Goal: Book appointment/travel/reservation

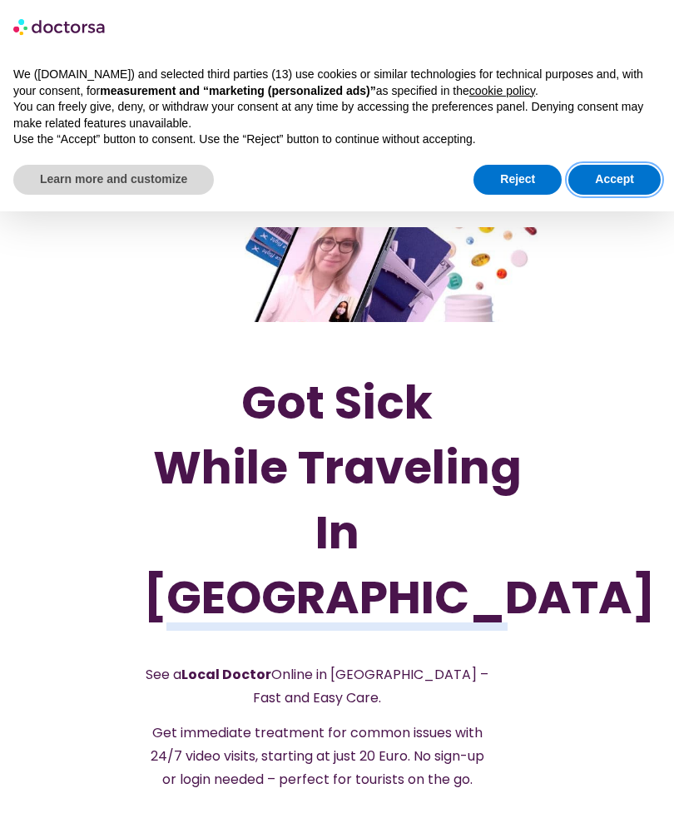
click at [631, 176] on button "Accept" at bounding box center [614, 180] width 92 height 30
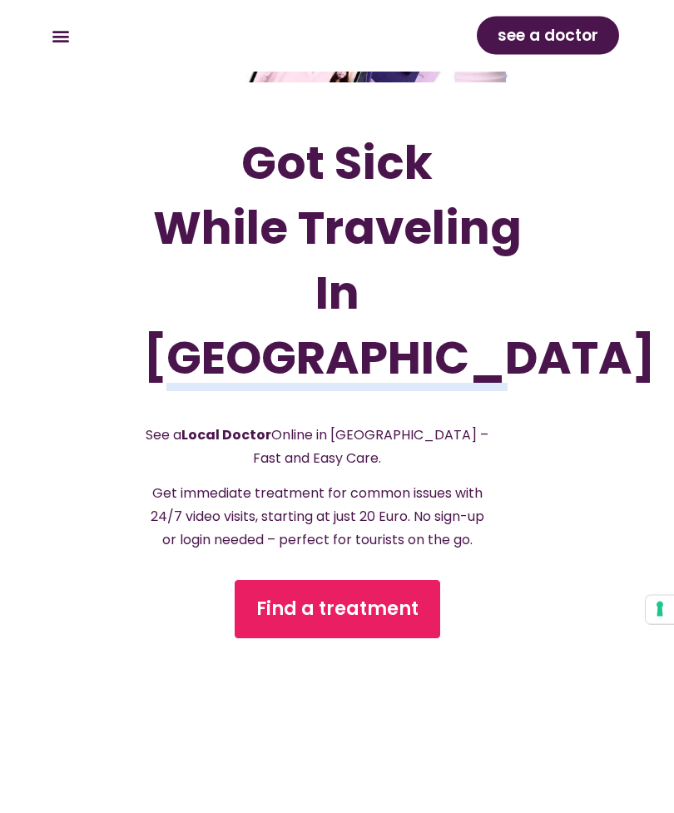
scroll to position [240, 0]
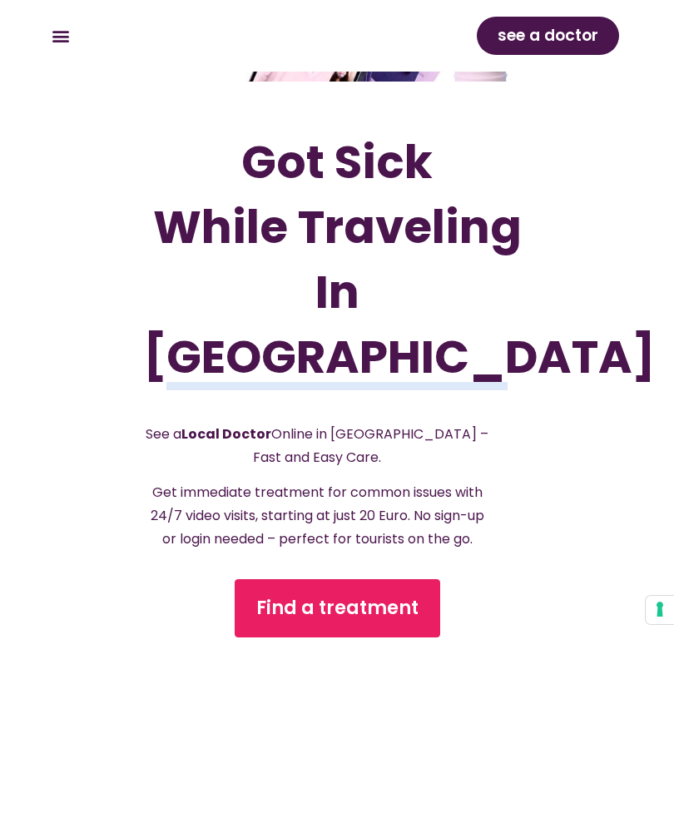
click at [305, 621] on span "Find a treatment" at bounding box center [337, 608] width 162 height 27
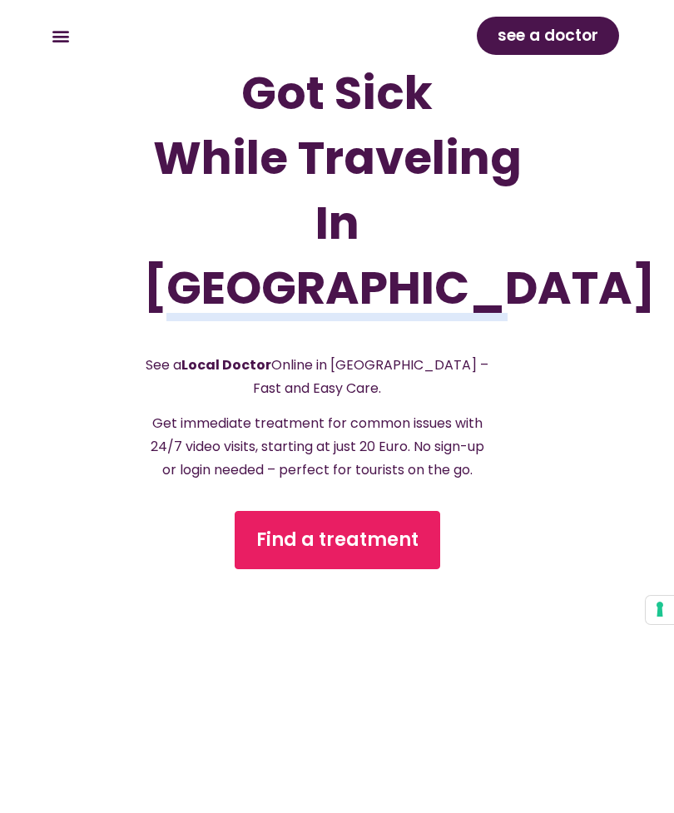
scroll to position [294, 0]
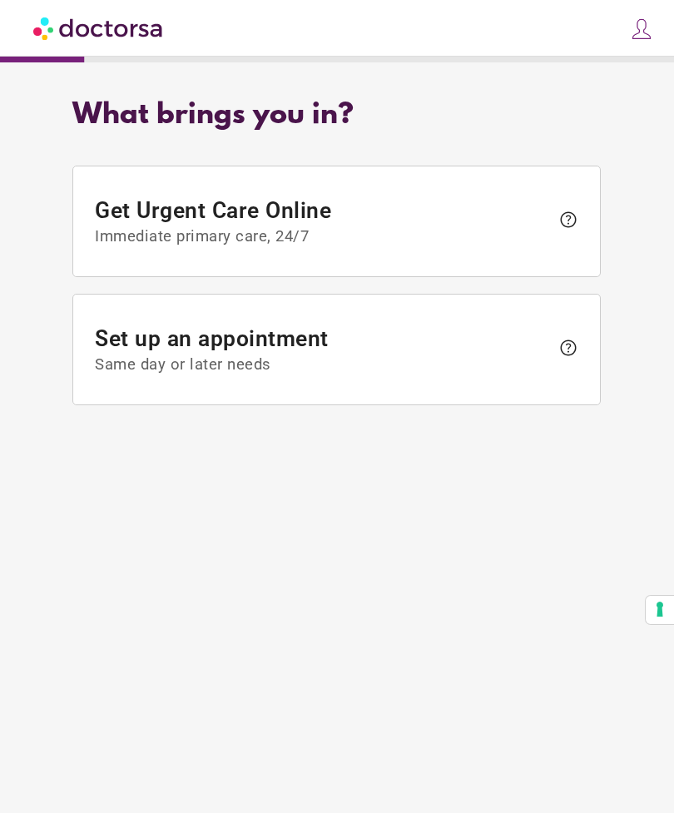
click at [141, 355] on span "Set up an appointment Same day or later needs" at bounding box center [323, 350] width 455 height 48
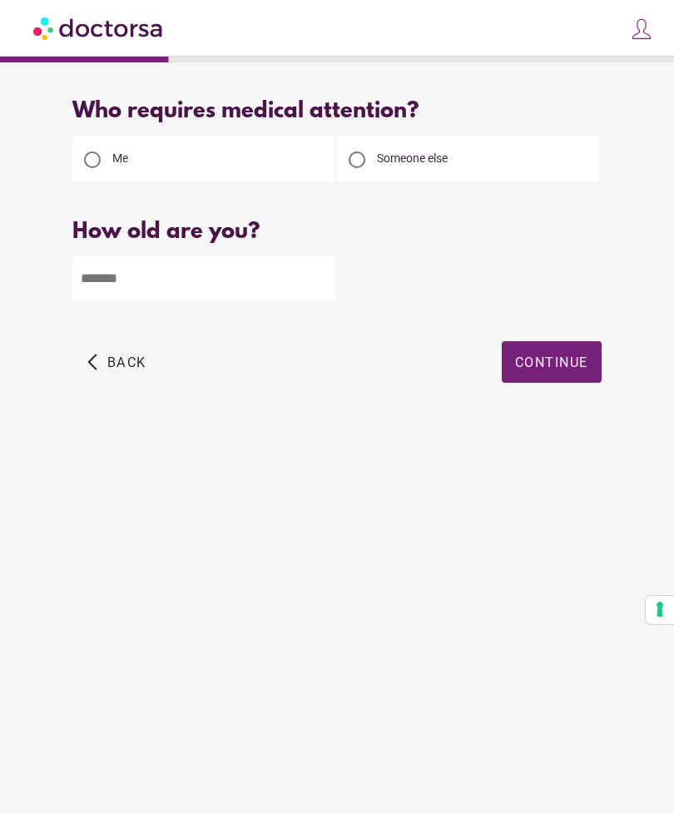
click at [130, 287] on input "number" at bounding box center [203, 277] width 262 height 43
type input "**"
click at [591, 360] on span "button" at bounding box center [552, 362] width 100 height 42
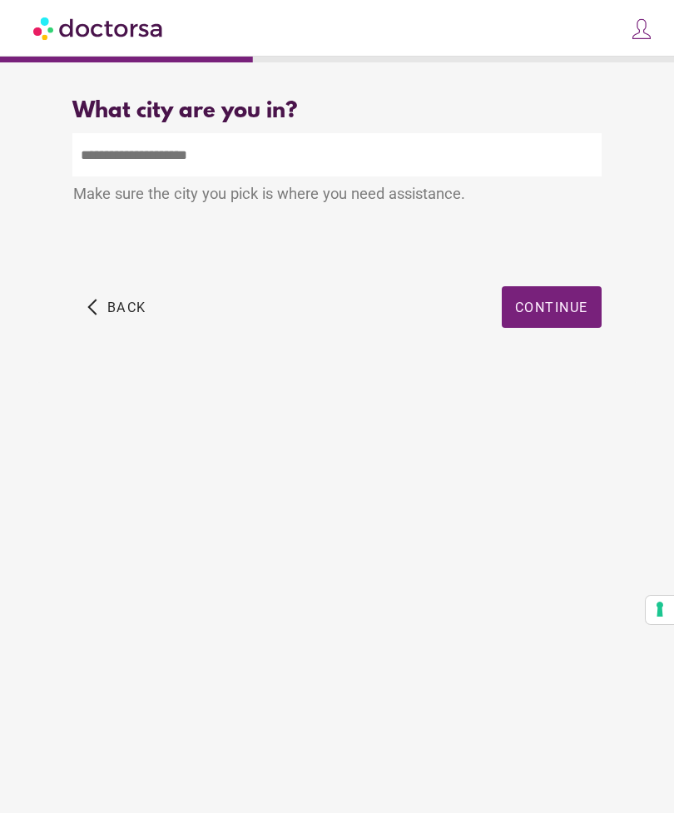
click at [140, 149] on input "text" at bounding box center [336, 154] width 528 height 43
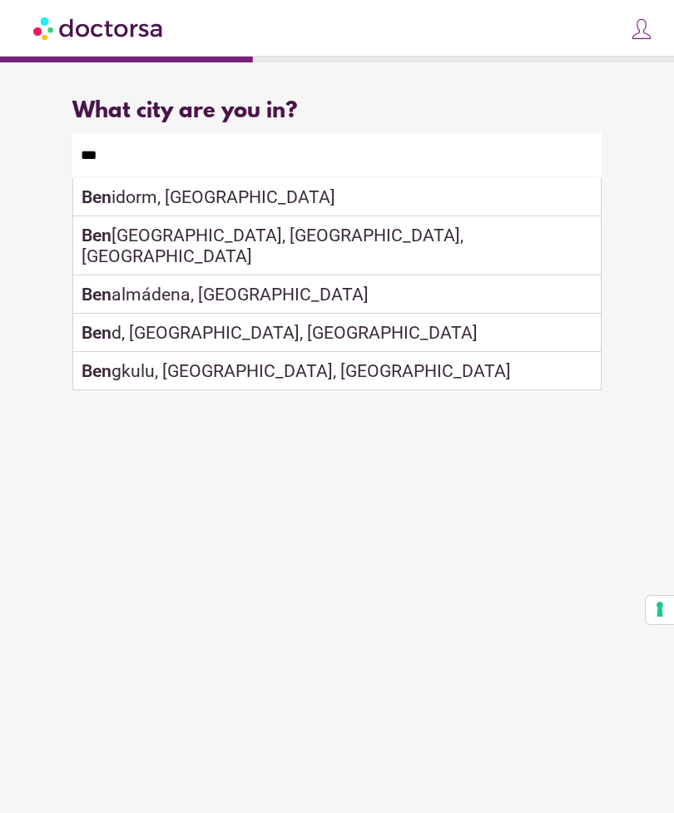
click at [123, 207] on div "Ben idorm, Spain" at bounding box center [336, 197] width 527 height 38
type input "**********"
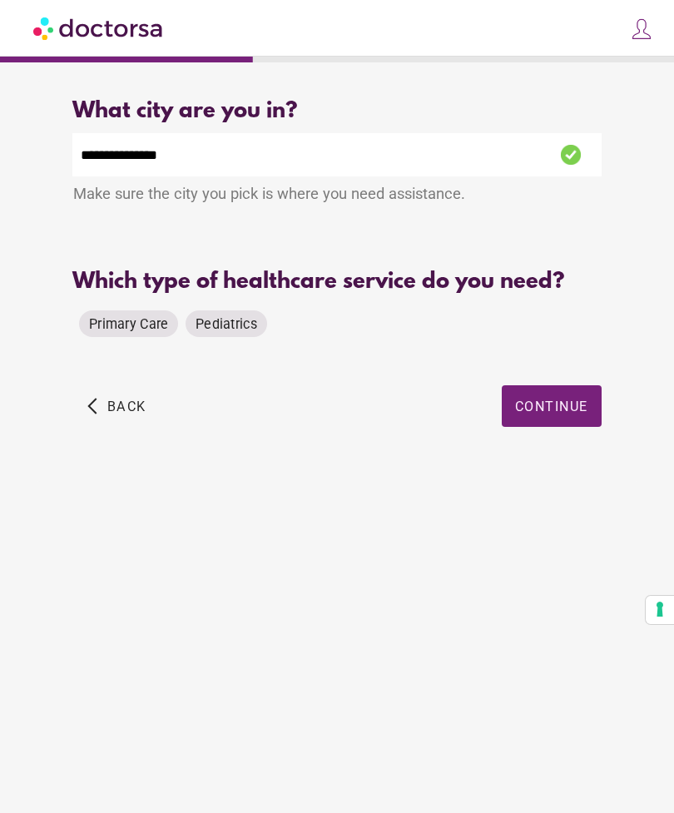
click at [129, 332] on span "Primary Care" at bounding box center [128, 324] width 79 height 16
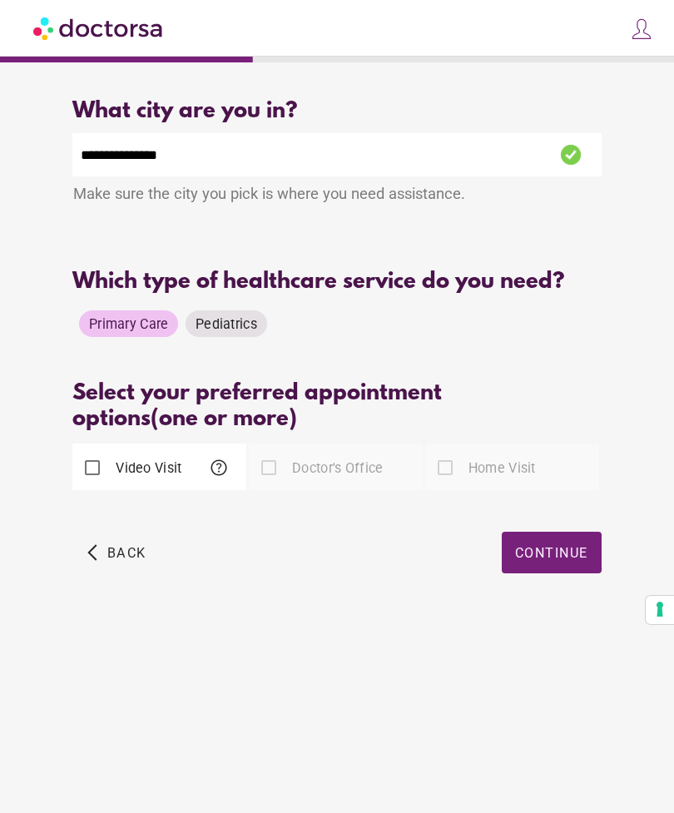
click at [512, 478] on label "Home Visit" at bounding box center [500, 467] width 71 height 19
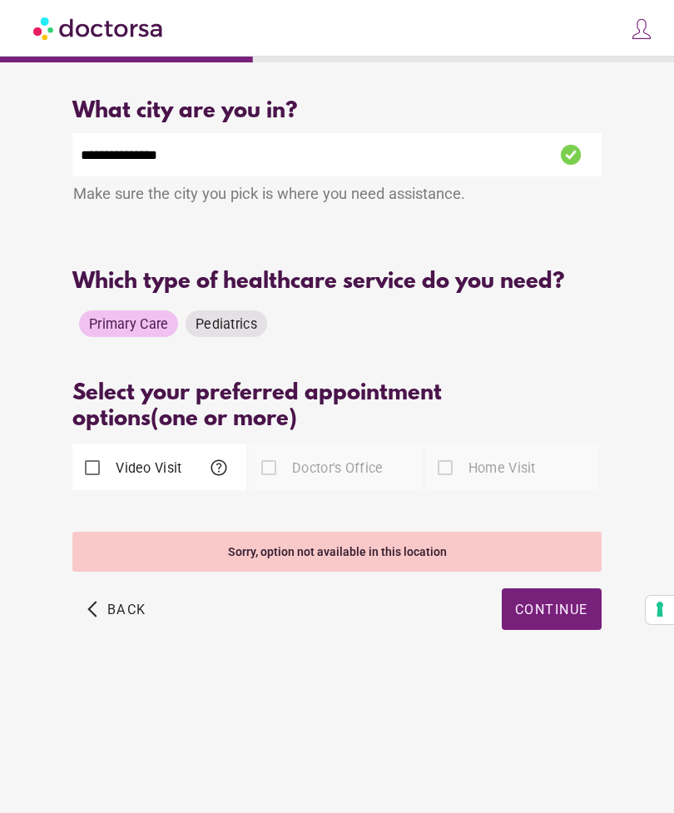
click at [392, 486] on div "Doctor's Office" at bounding box center [336, 466] width 174 height 47
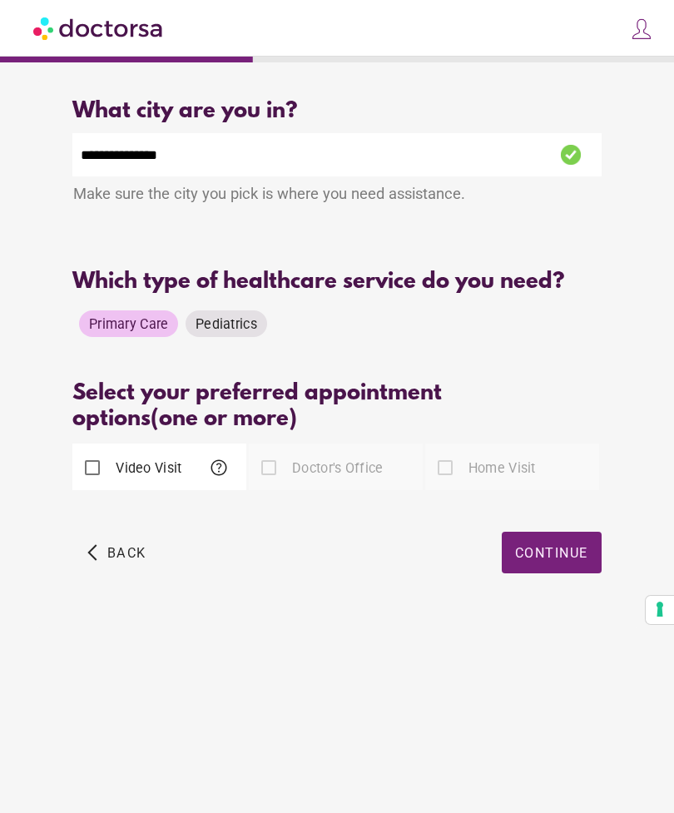
click at [565, 561] on span "Continue" at bounding box center [551, 553] width 73 height 16
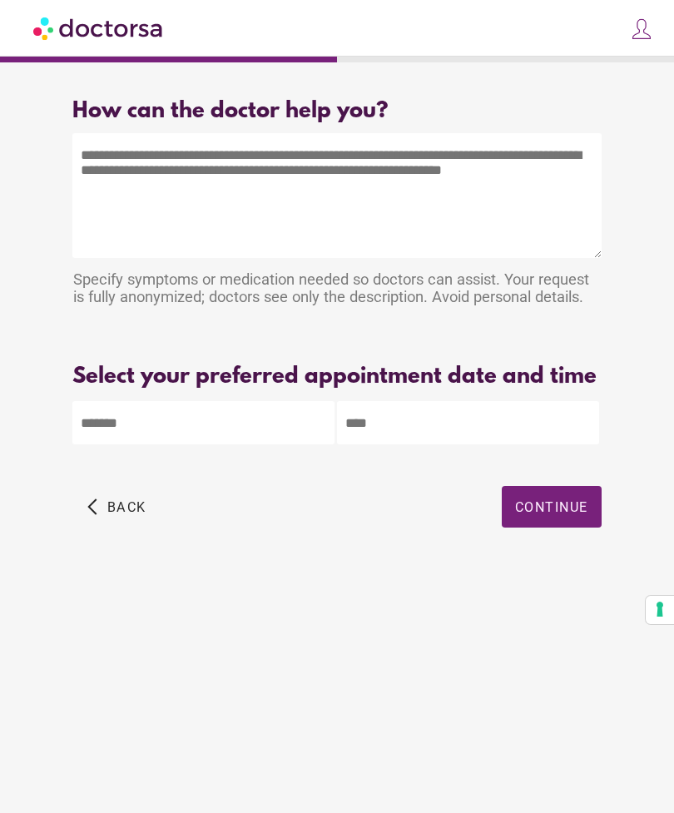
click at [646, 31] on img at bounding box center [641, 28] width 23 height 23
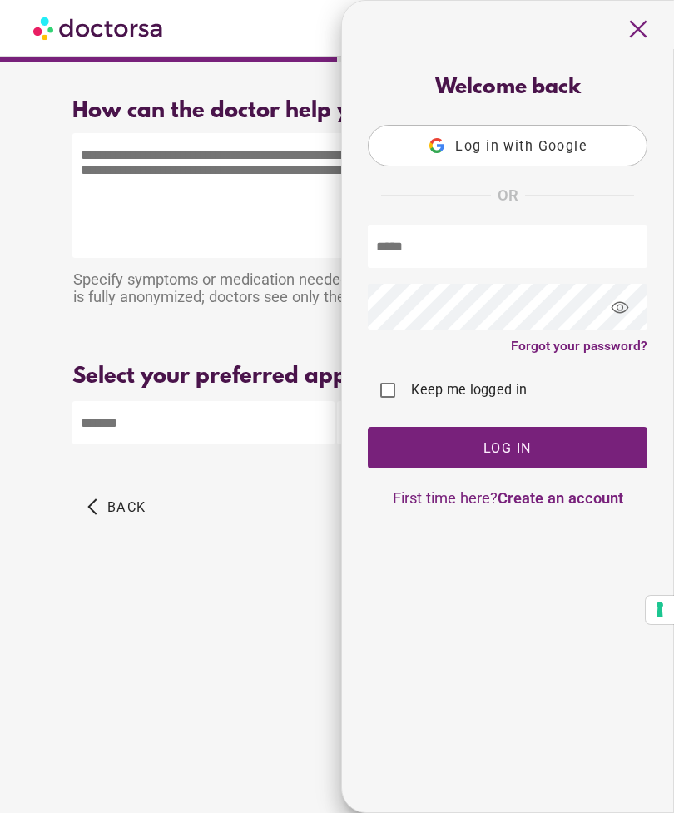
click at [633, 24] on span "close" at bounding box center [638, 29] width 32 height 32
